Goal: Find specific page/section: Find specific page/section

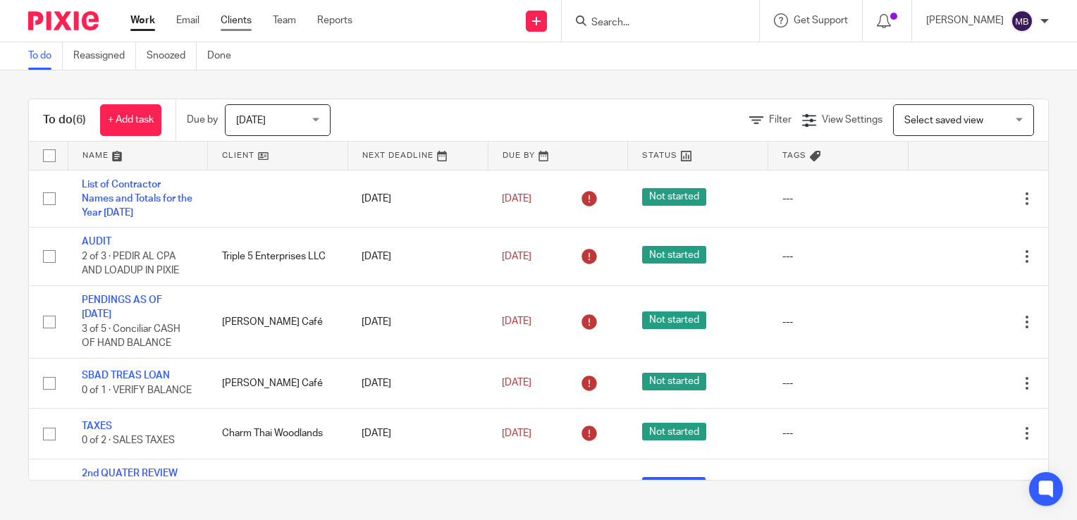
click at [240, 22] on link "Clients" at bounding box center [236, 20] width 31 height 14
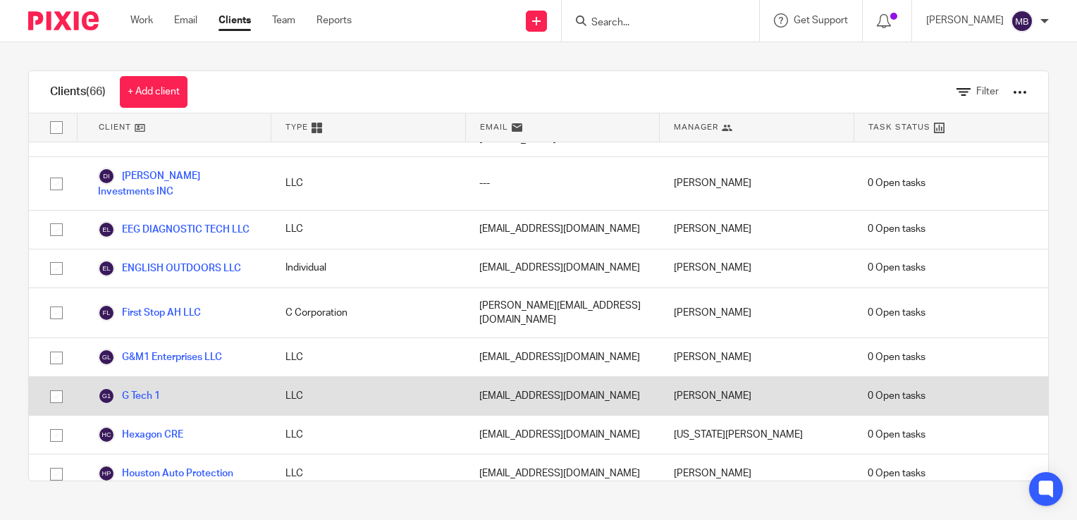
scroll to position [1128, 0]
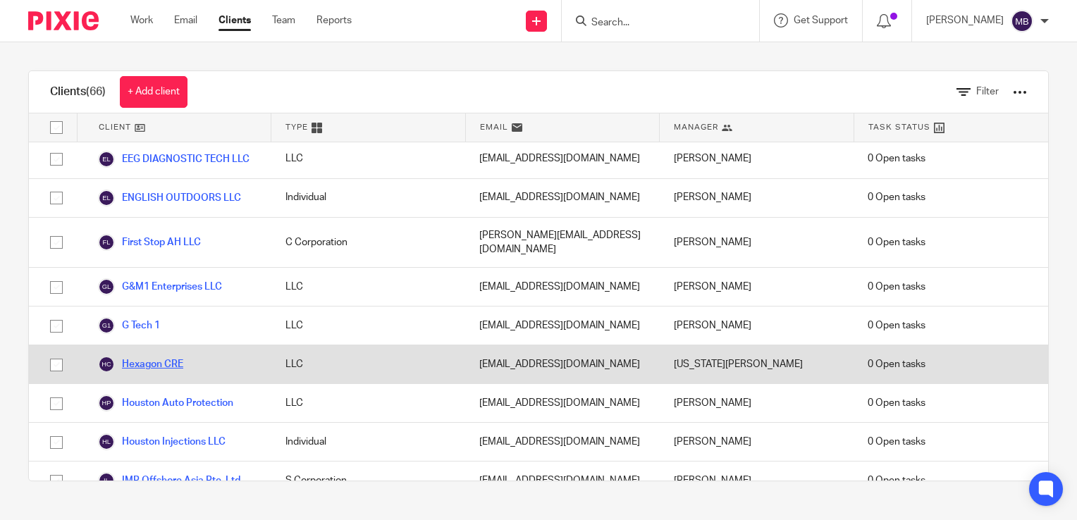
click at [177, 356] on link "Hexagon CRE" at bounding box center [140, 364] width 85 height 17
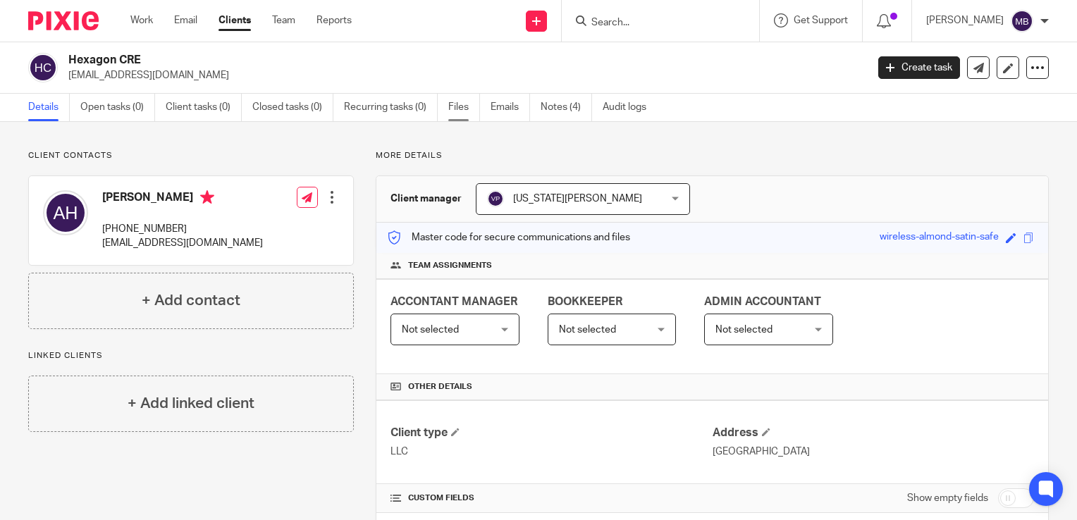
click at [457, 109] on link "Files" at bounding box center [464, 107] width 32 height 27
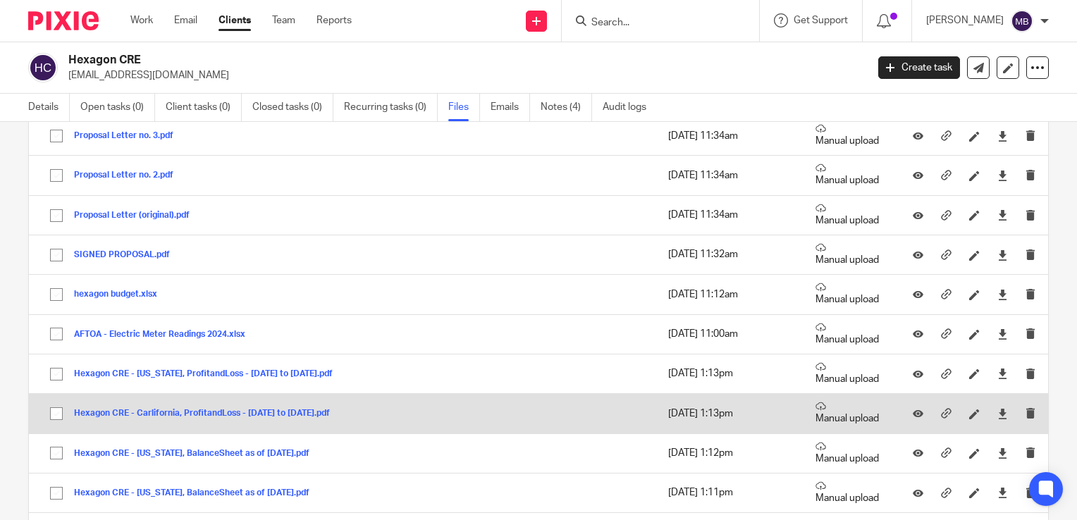
scroll to position [493, 0]
